Goal: Information Seeking & Learning: Learn about a topic

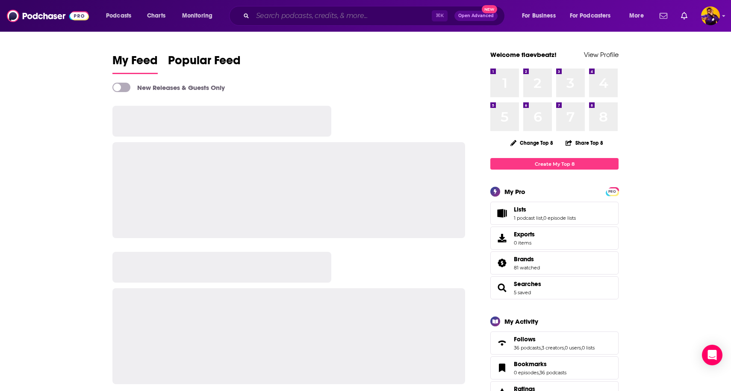
click at [327, 16] on input "Search podcasts, credits, & more..." at bounding box center [342, 16] width 179 height 14
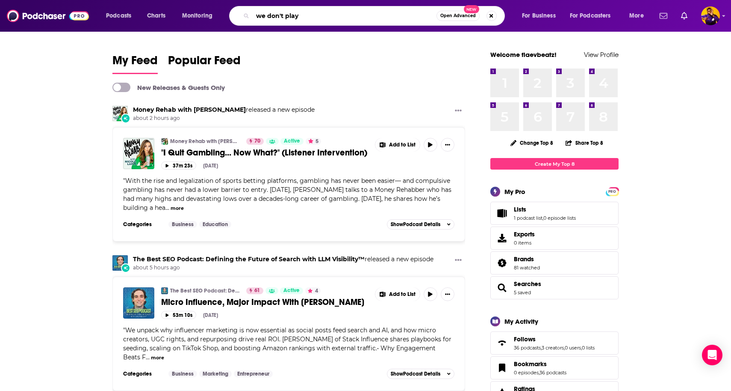
type input "we don't play"
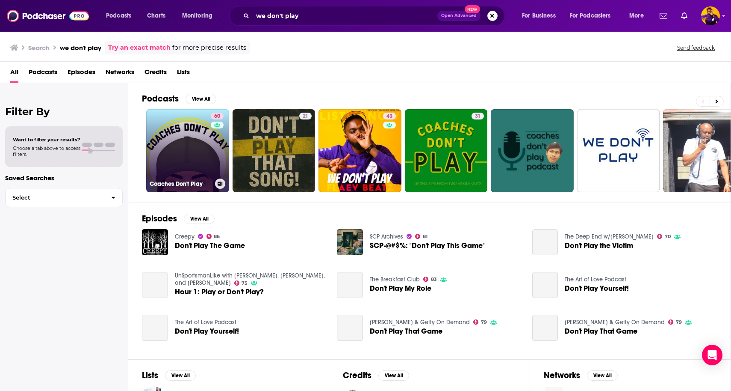
click at [210, 150] on link "60 Coaches Don't Play" at bounding box center [187, 150] width 83 height 83
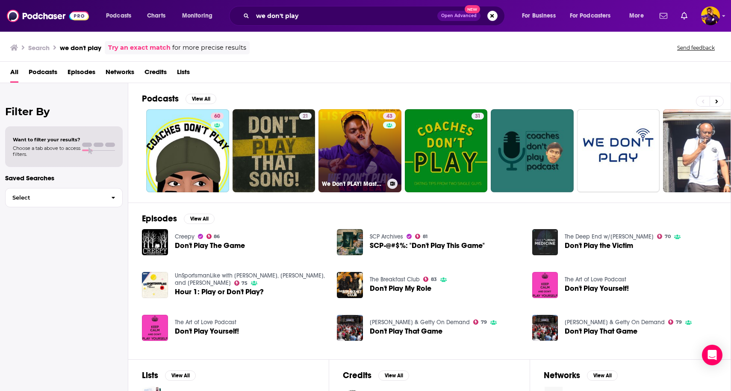
click at [364, 133] on link "43 We Don't PLAY! Master AI SEO & Email | Pinterest Business = Digital Marketin…" at bounding box center [360, 150] width 83 height 83
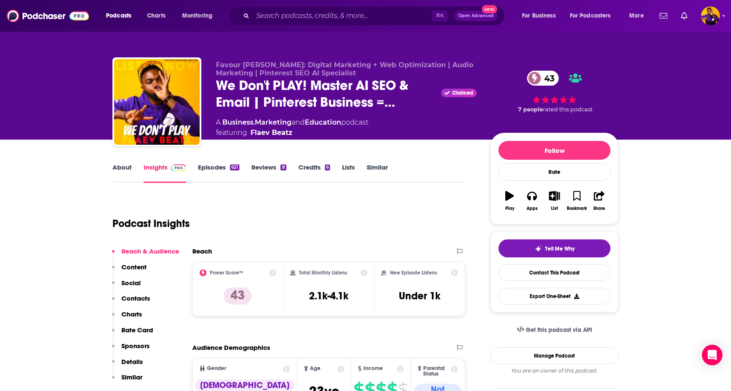
click at [431, 204] on div "Podcast Insights" at bounding box center [285, 218] width 346 height 44
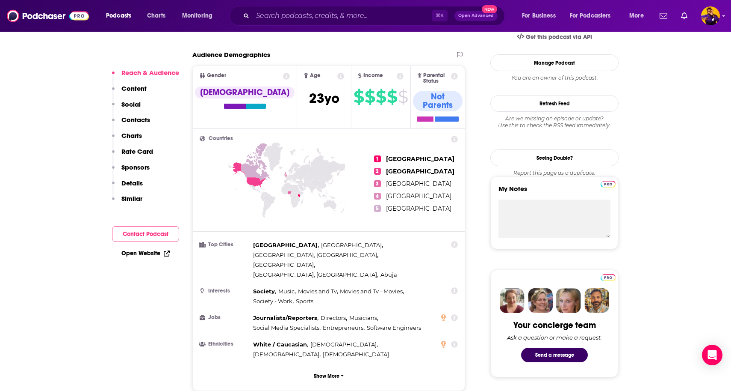
scroll to position [324, 0]
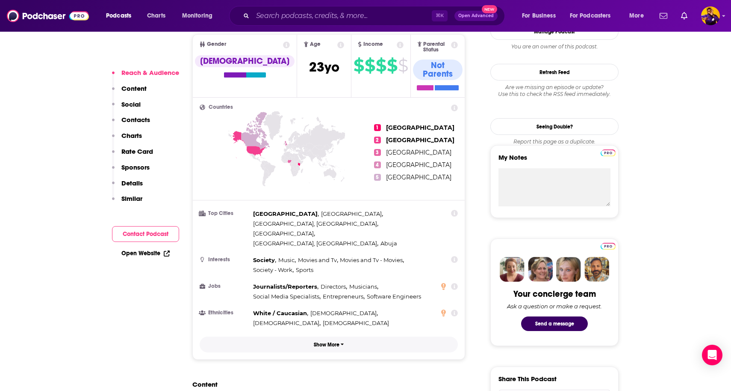
click at [332, 336] on button "Show More" at bounding box center [329, 344] width 258 height 16
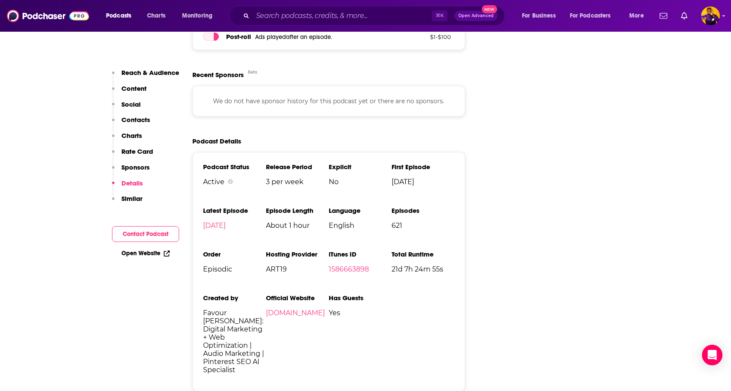
scroll to position [1512, 0]
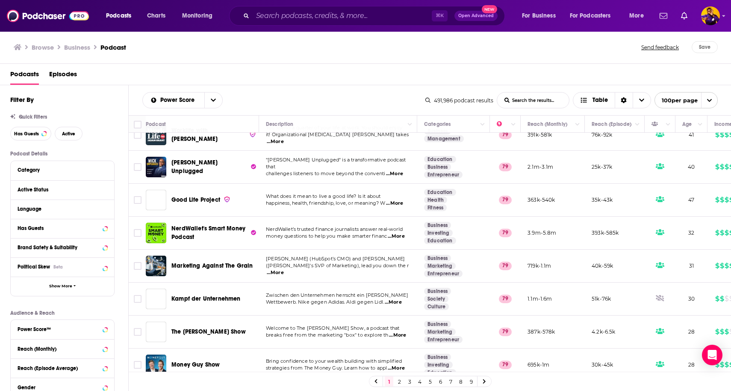
scroll to position [3059, 0]
click at [399, 379] on link "2" at bounding box center [399, 381] width 9 height 10
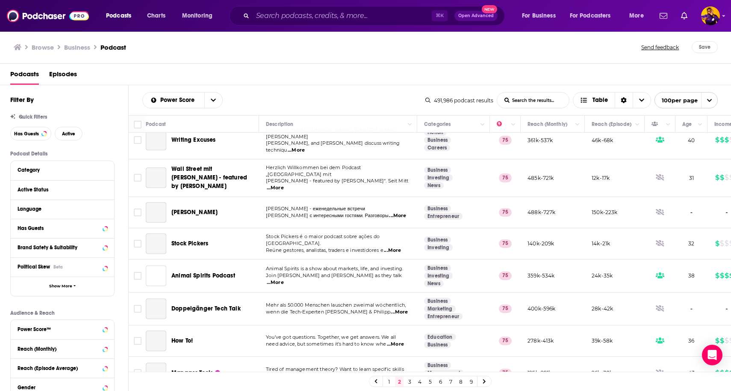
scroll to position [3048, 0]
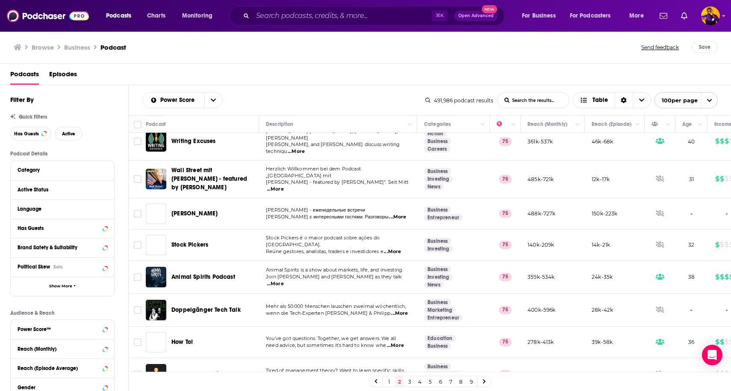
click at [429, 380] on link "5" at bounding box center [430, 381] width 9 height 10
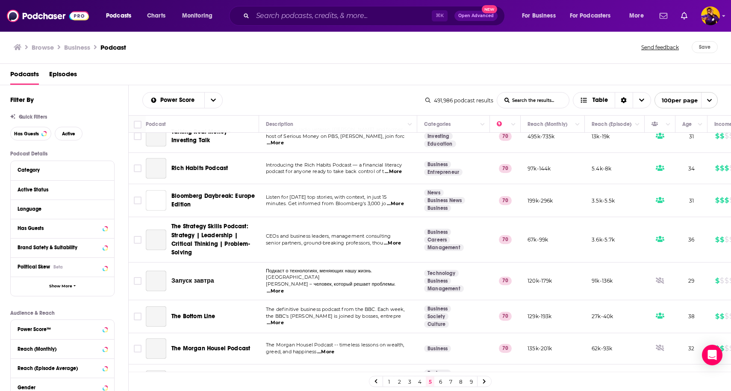
scroll to position [1595, 0]
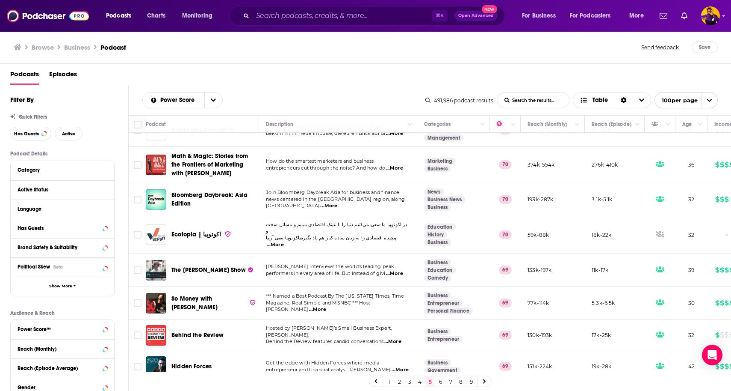
click at [470, 378] on link "9" at bounding box center [471, 381] width 9 height 10
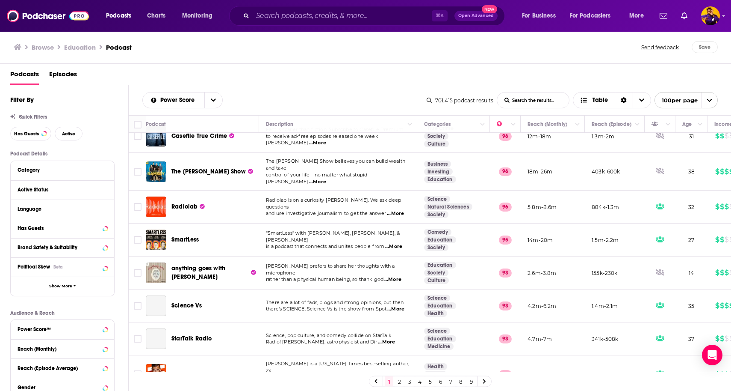
scroll to position [180, 0]
